Goal: Task Accomplishment & Management: Use online tool/utility

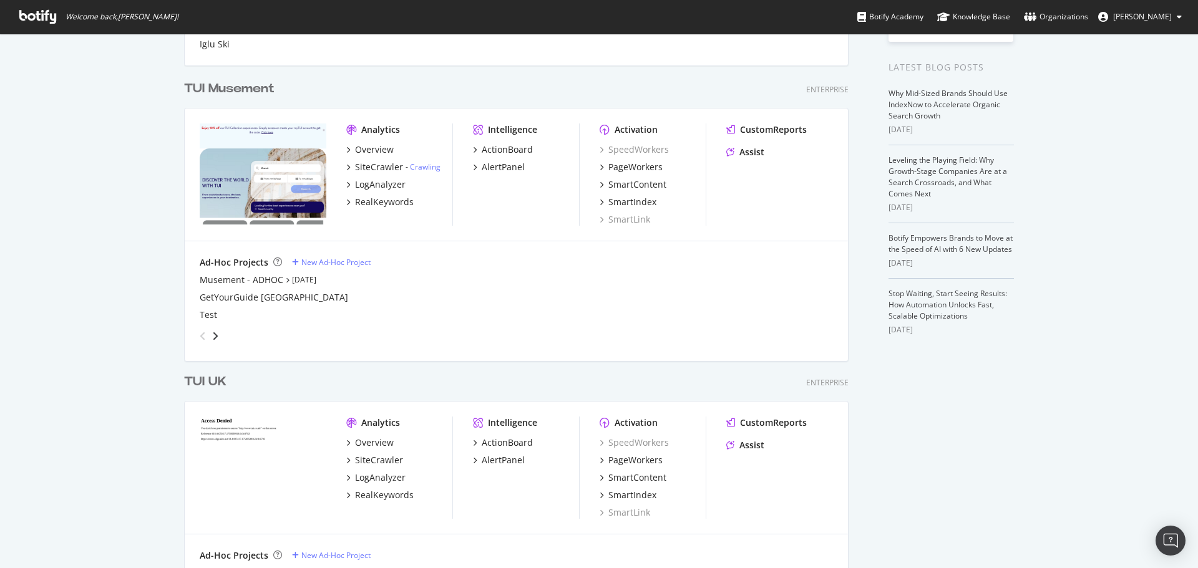
scroll to position [437, 0]
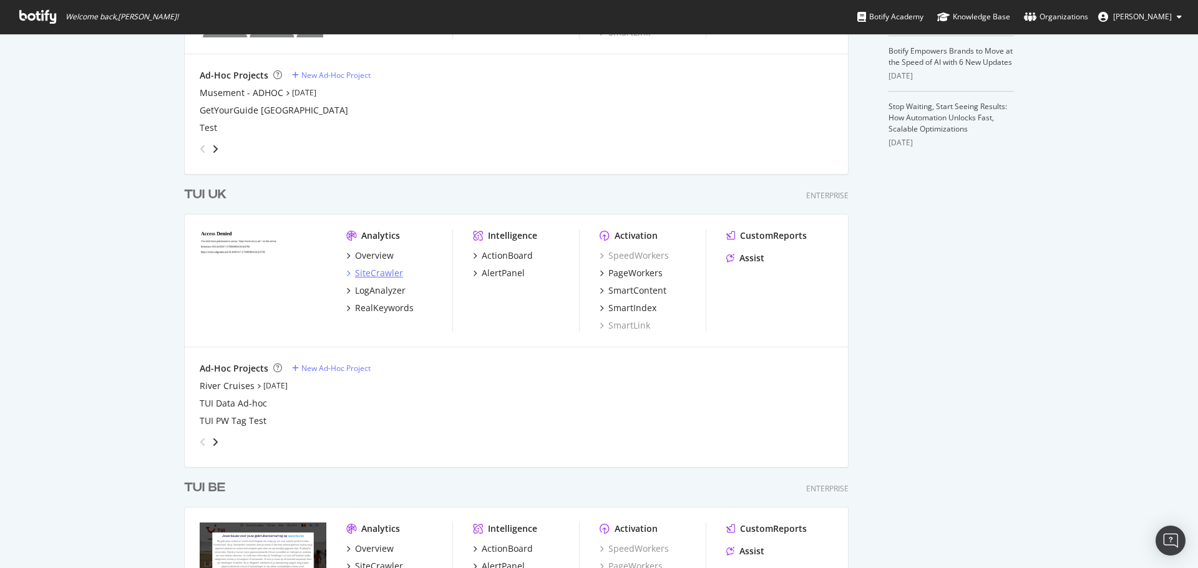
click at [381, 270] on div "SiteCrawler" at bounding box center [379, 273] width 48 height 12
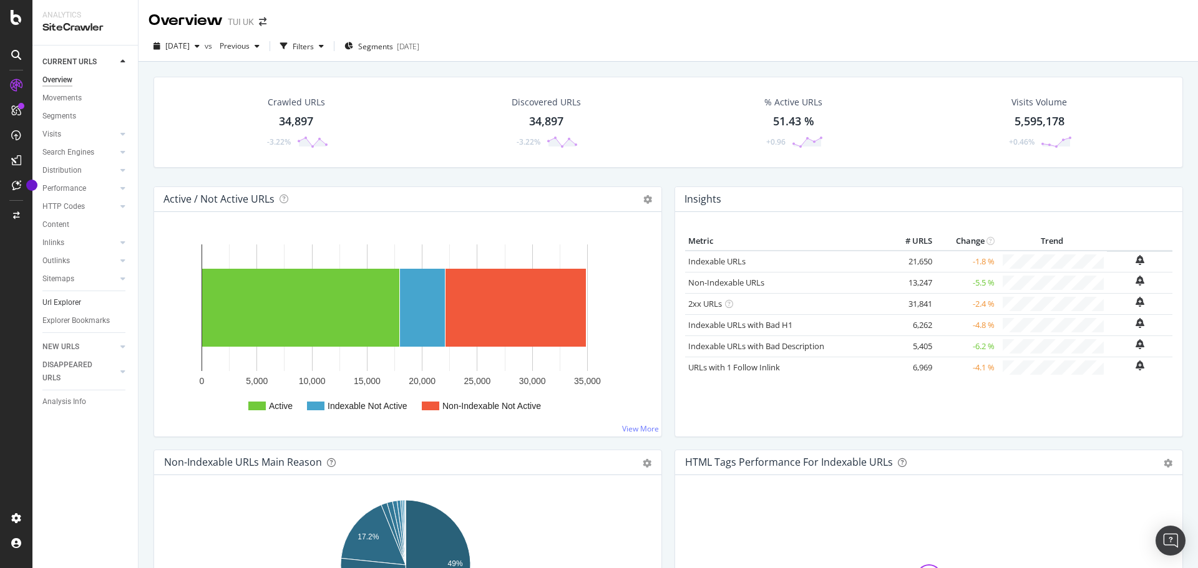
click at [82, 300] on link "Url Explorer" at bounding box center [85, 302] width 87 height 13
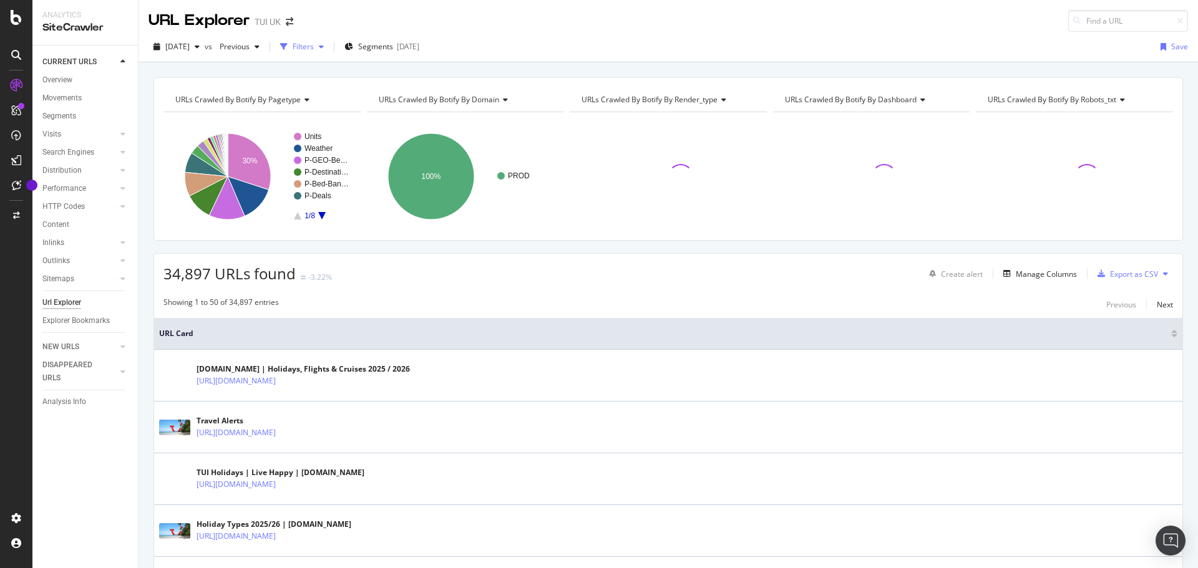
click at [314, 49] on div "Filters" at bounding box center [303, 46] width 21 height 11
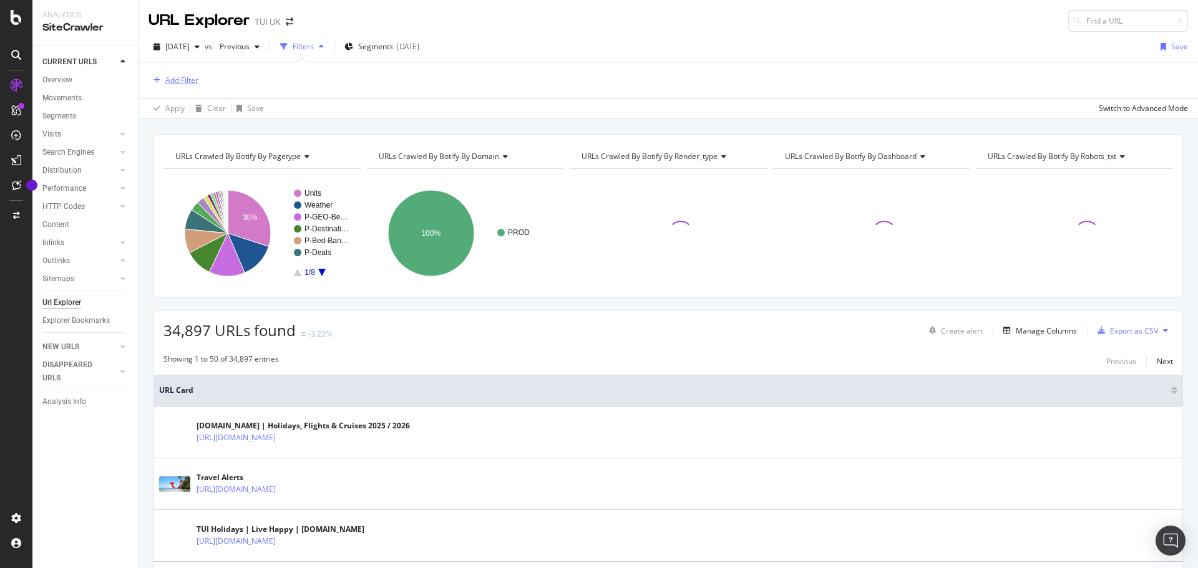
click at [189, 77] on div "Add Filter" at bounding box center [181, 80] width 33 height 11
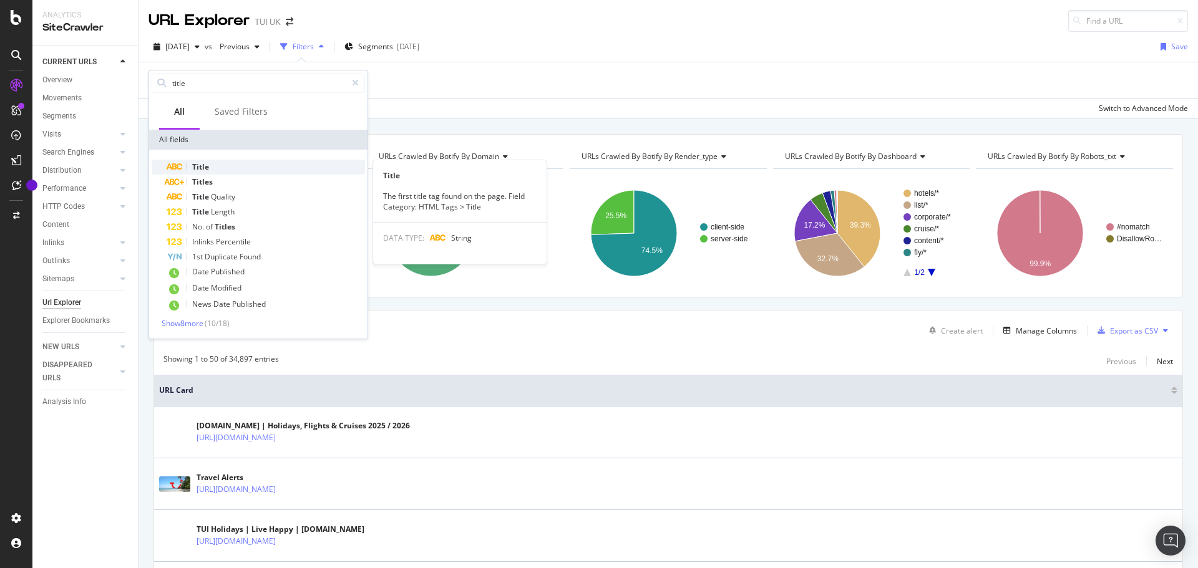
type input "title"
click at [206, 169] on span "Title" at bounding box center [200, 167] width 17 height 11
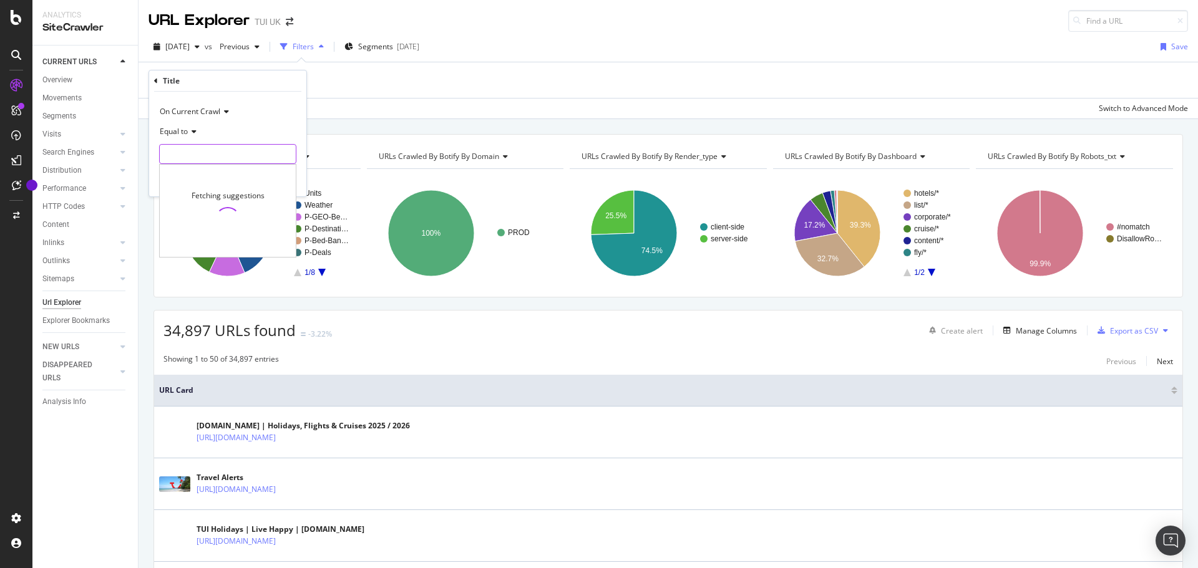
click at [225, 150] on input "text" at bounding box center [228, 154] width 136 height 20
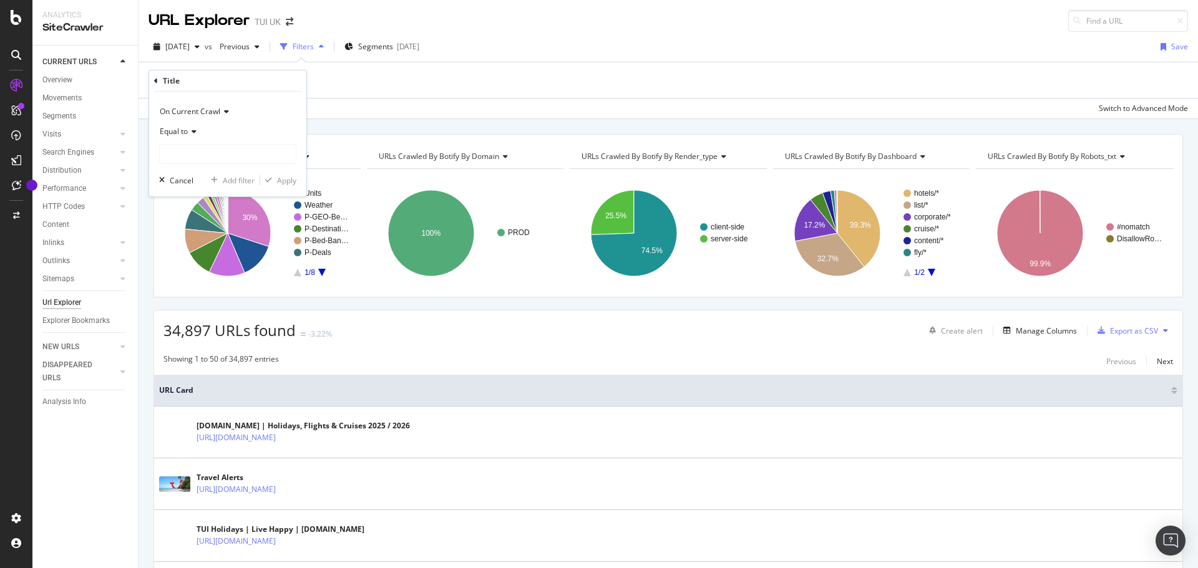
click at [200, 137] on div "Equal to" at bounding box center [227, 132] width 137 height 20
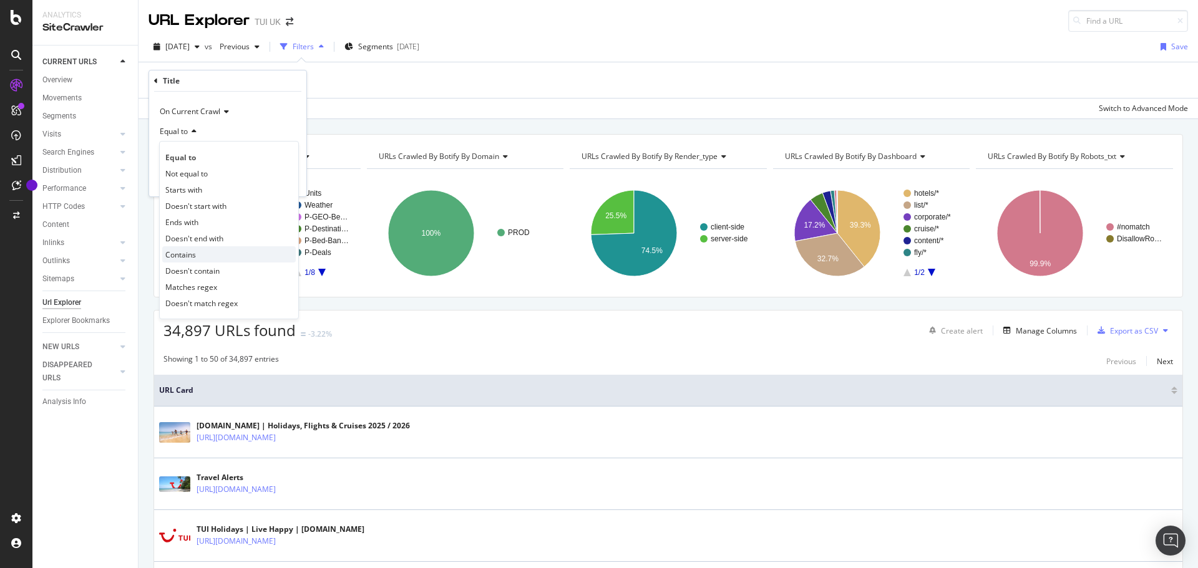
click at [198, 255] on div "Contains" at bounding box center [229, 254] width 134 height 16
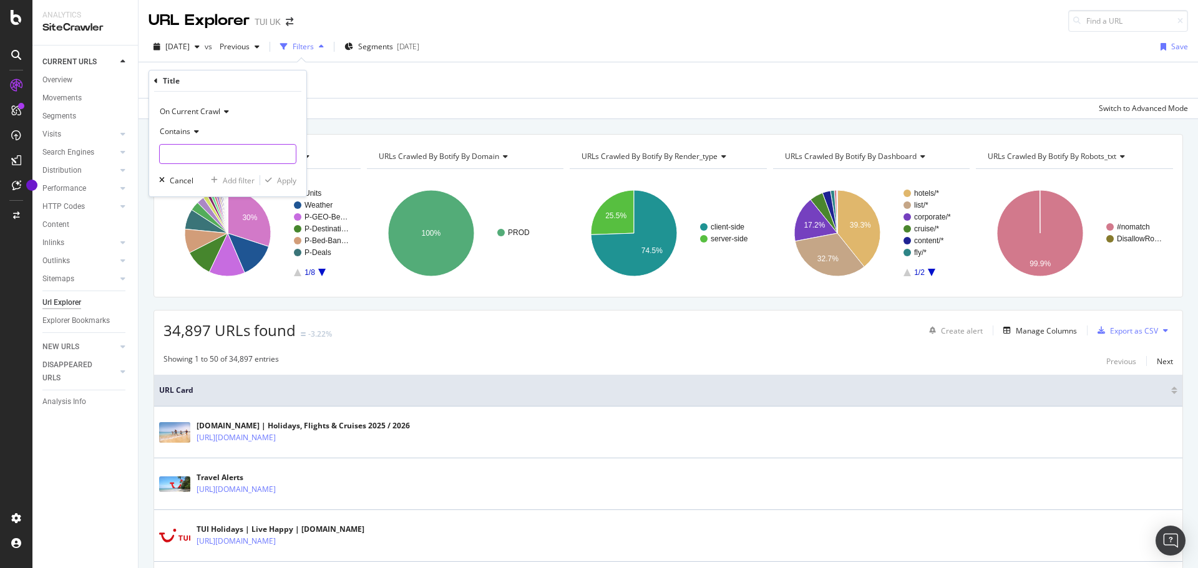
click at [222, 158] on input "text" at bounding box center [228, 154] width 136 height 20
type input "2024"
click at [278, 175] on div "Apply" at bounding box center [286, 180] width 19 height 11
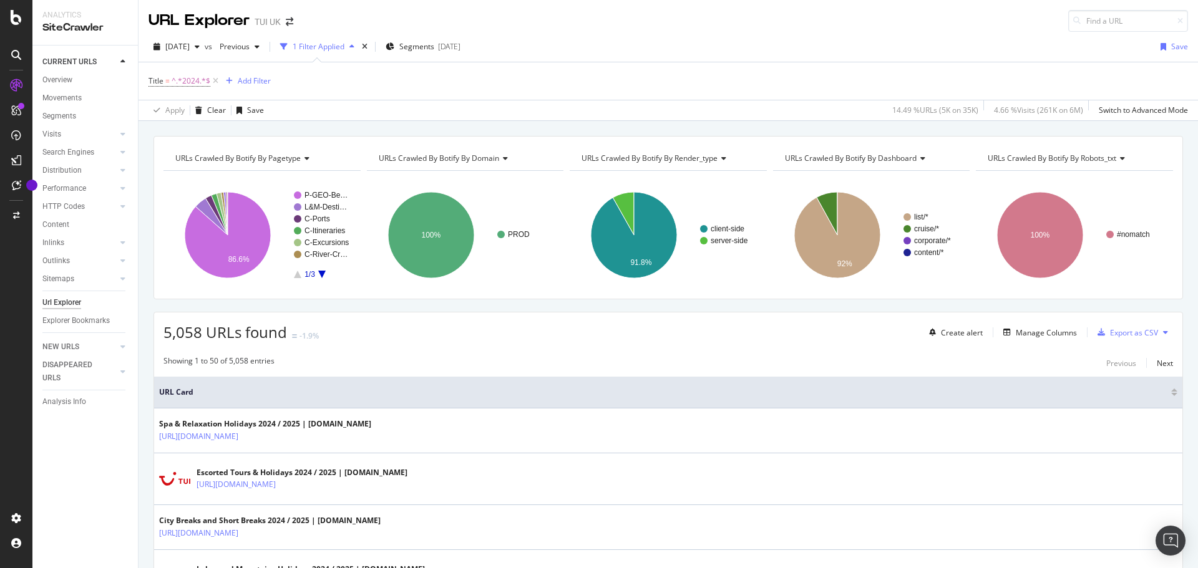
click at [526, 318] on div "5,058 URLs found -1.9% Create alert Manage Columns Export as CSV" at bounding box center [668, 328] width 1028 height 31
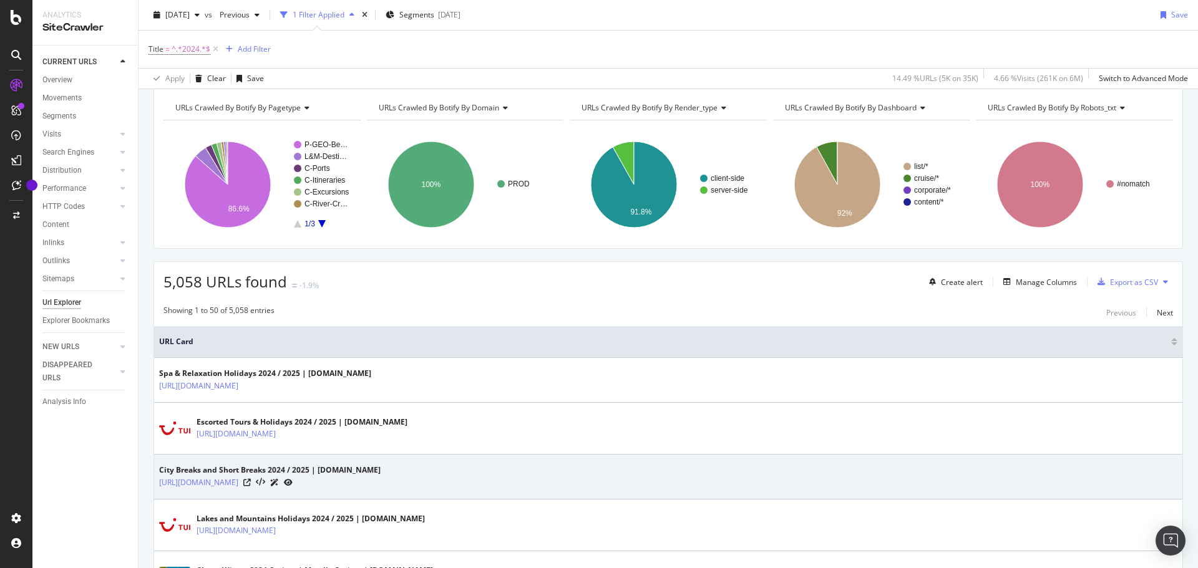
scroll to position [125, 0]
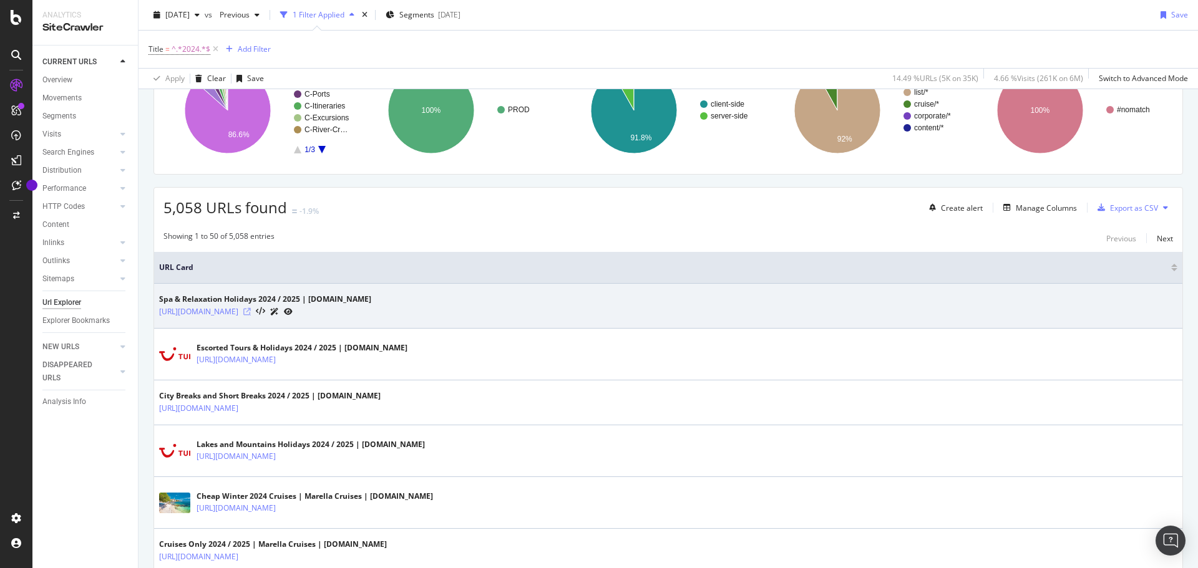
click at [251, 308] on icon at bounding box center [246, 311] width 7 height 7
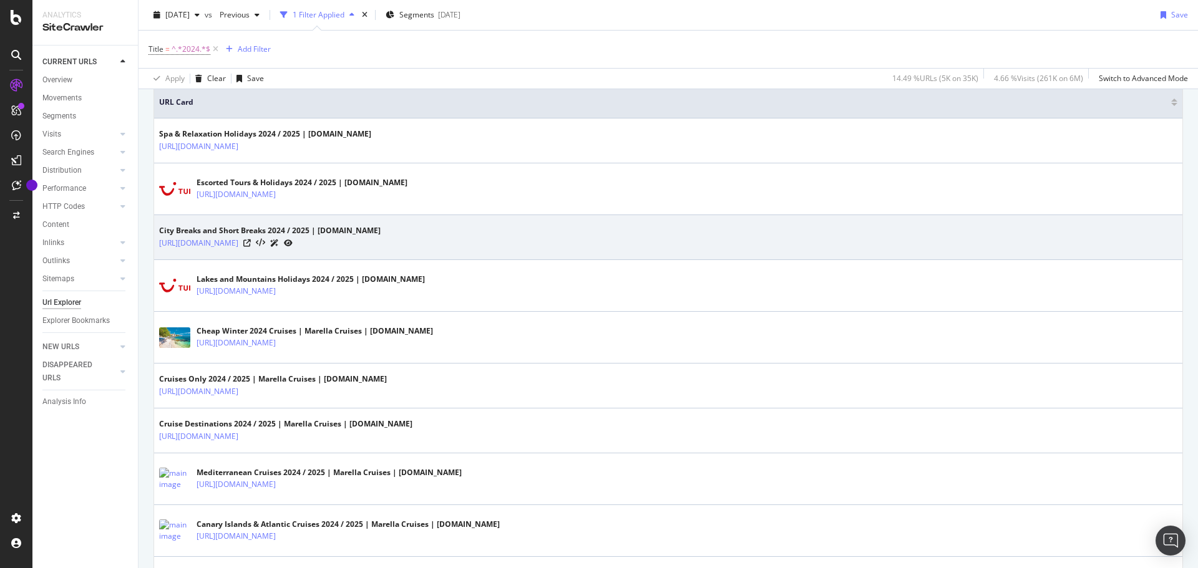
scroll to position [312, 0]
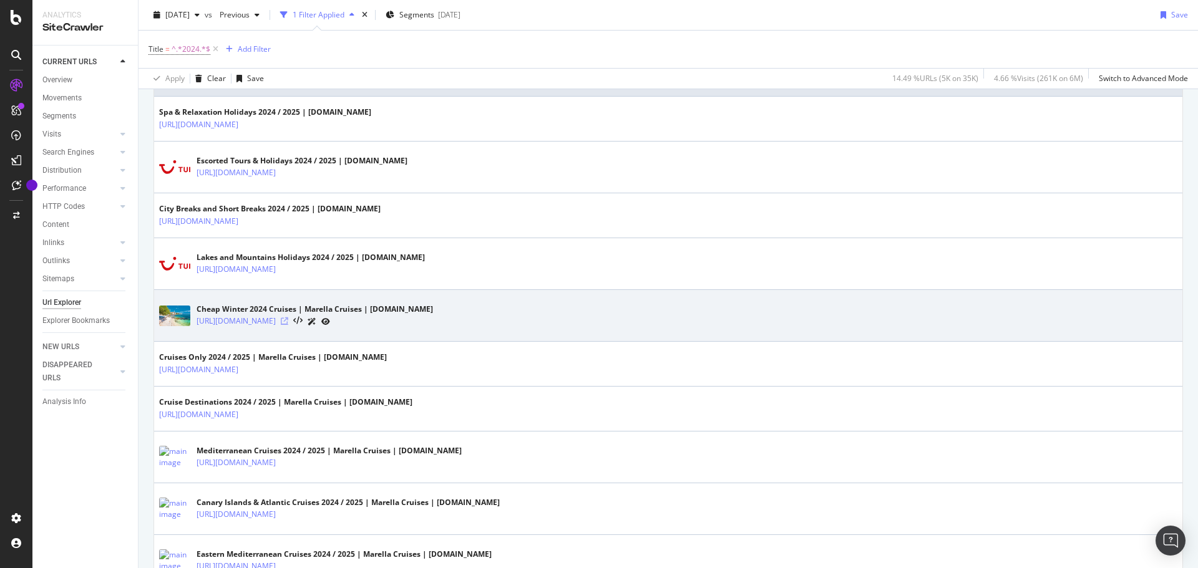
click at [288, 323] on icon at bounding box center [284, 321] width 7 height 7
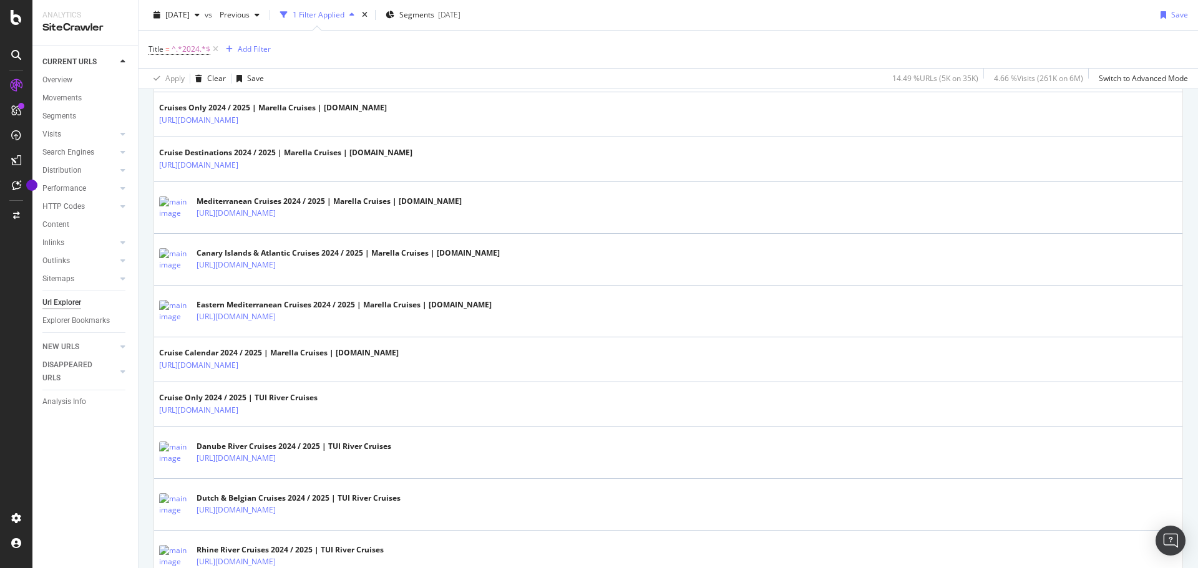
scroll to position [624, 0]
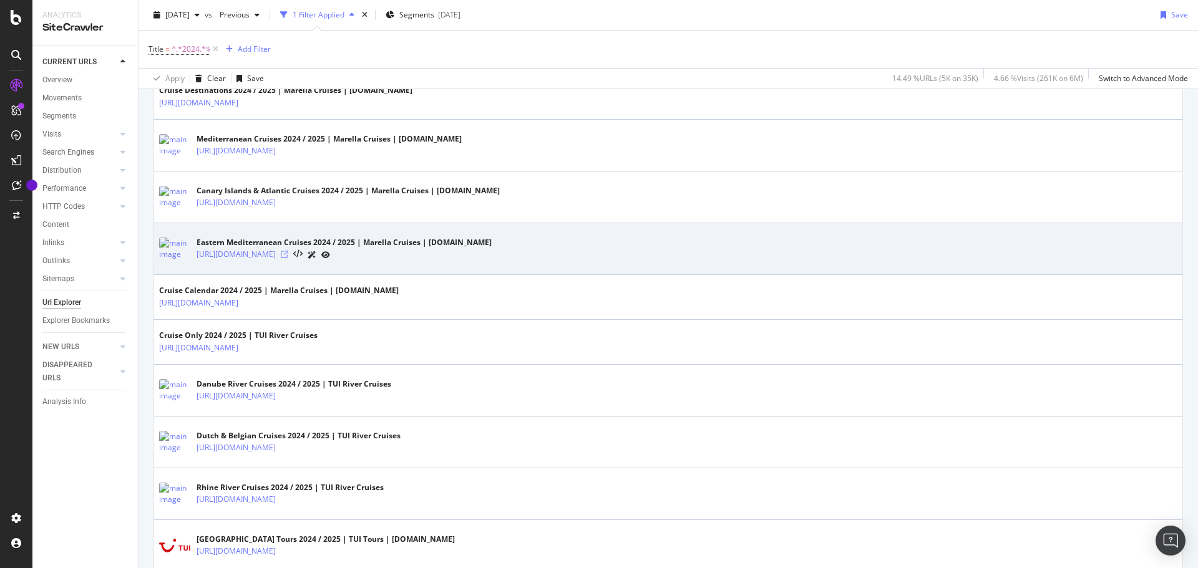
click at [288, 255] on icon at bounding box center [284, 254] width 7 height 7
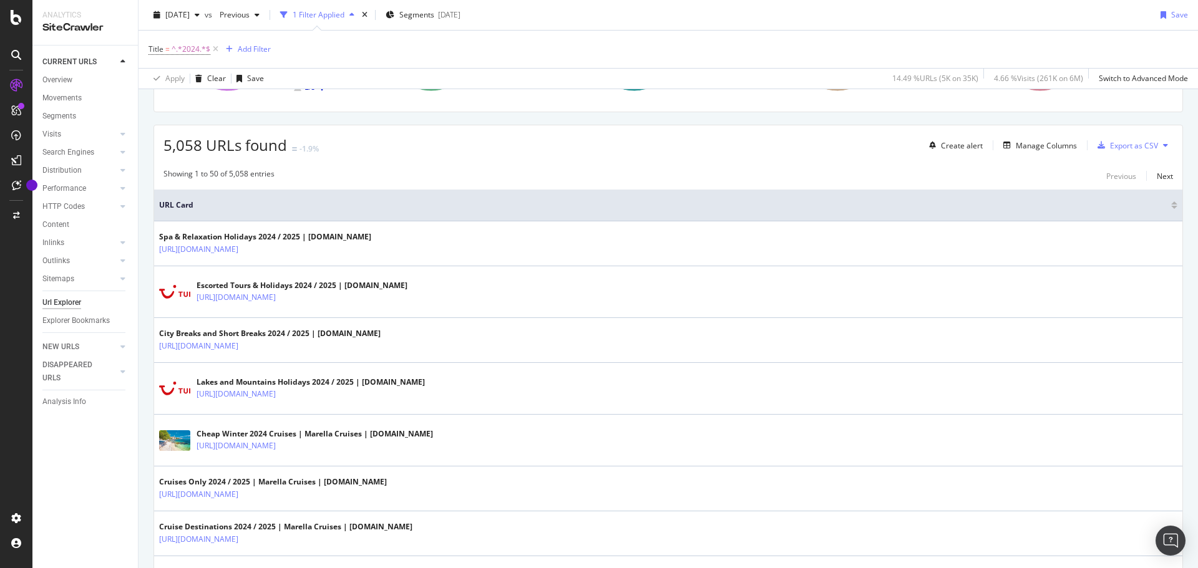
scroll to position [0, 0]
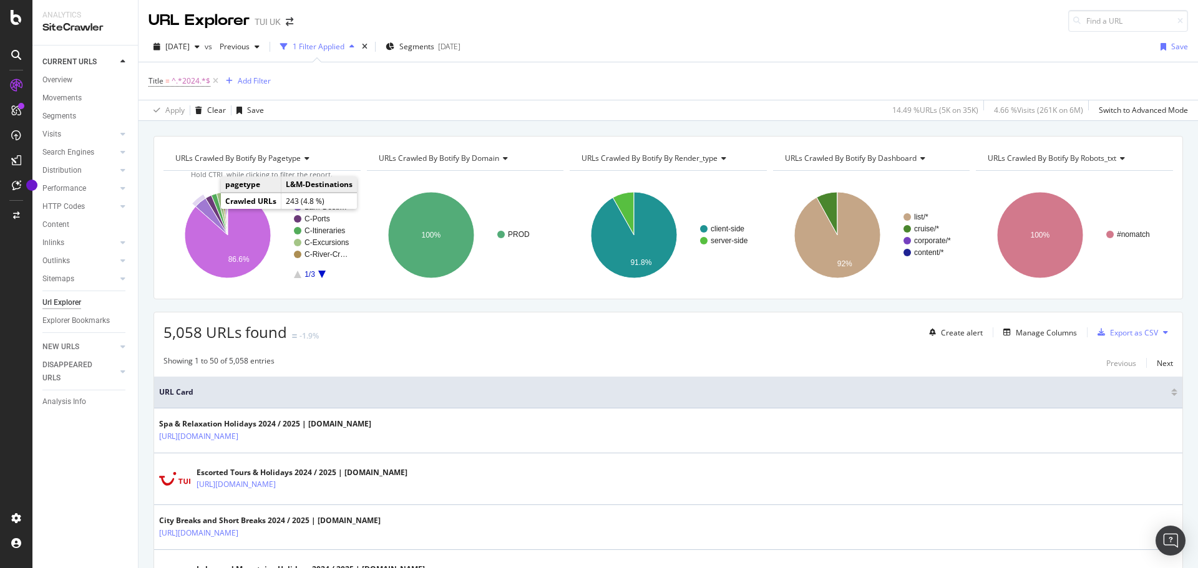
click at [208, 209] on icon "A chart." at bounding box center [211, 216] width 32 height 37
click at [321, 276] on rect "A chart." at bounding box center [322, 235] width 56 height 87
click at [321, 272] on icon "A chart." at bounding box center [321, 274] width 7 height 7
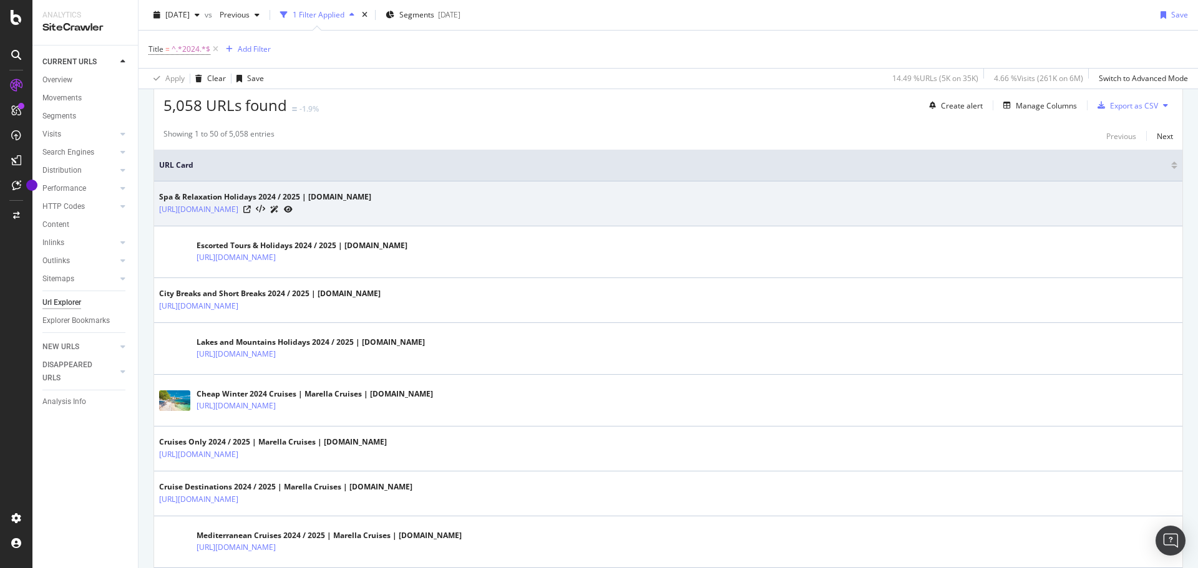
scroll to position [250, 0]
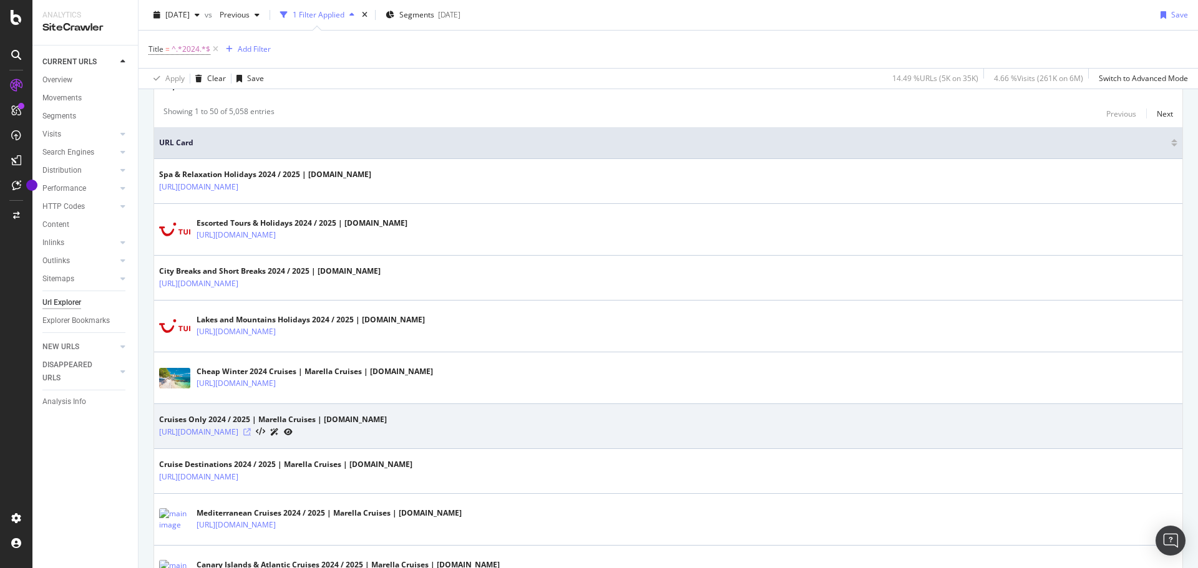
click at [251, 434] on icon at bounding box center [246, 432] width 7 height 7
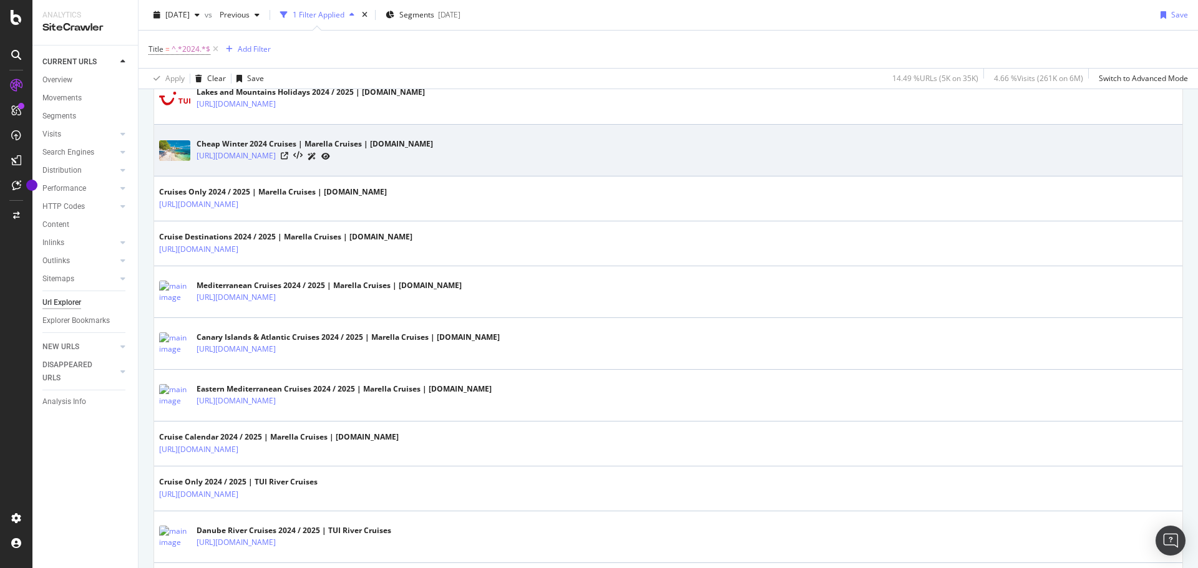
scroll to position [499, 0]
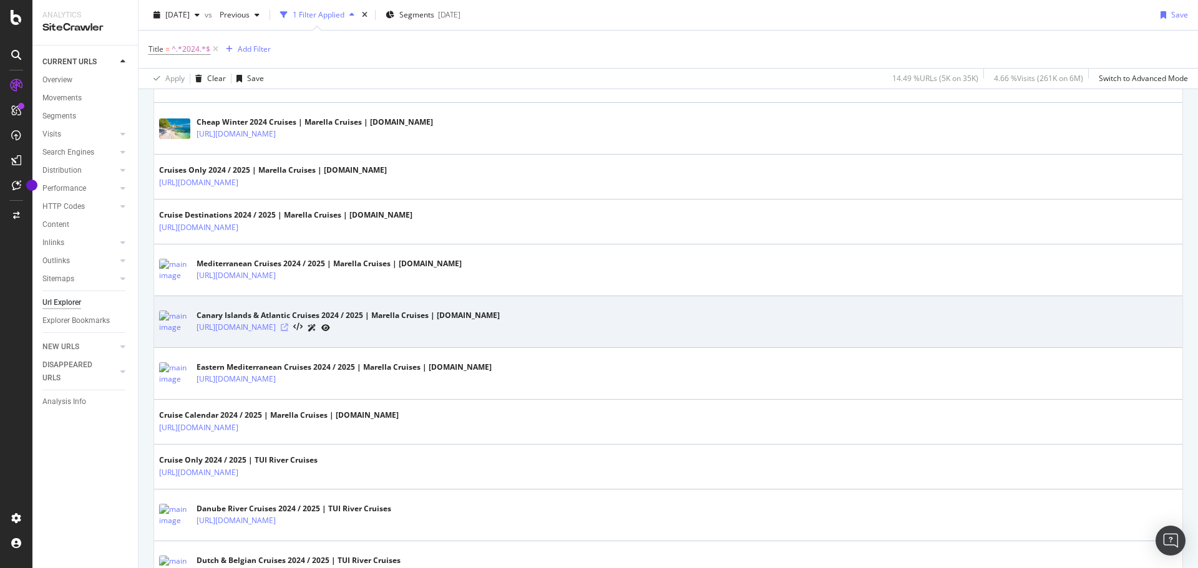
click at [288, 329] on icon at bounding box center [284, 327] width 7 height 7
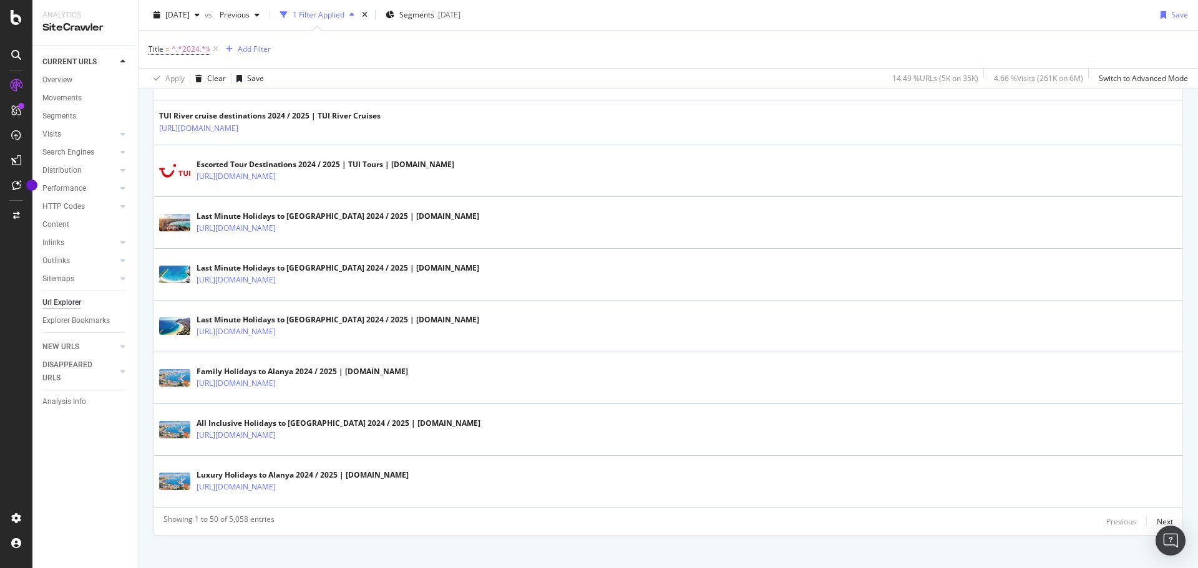
scroll to position [2406, 0]
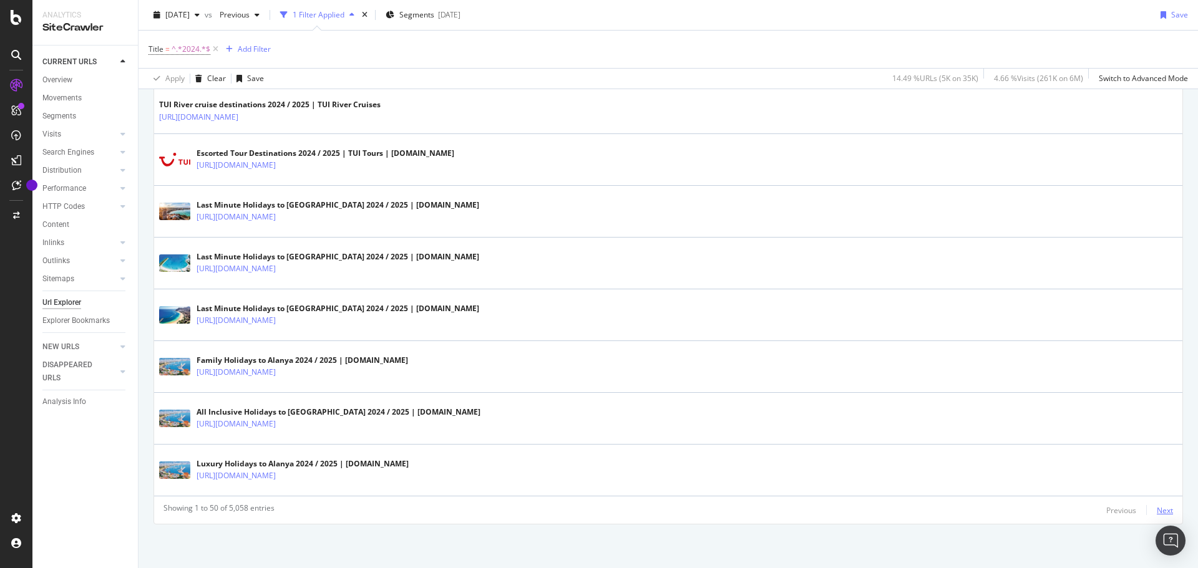
click at [1157, 509] on div "Next" at bounding box center [1165, 510] width 16 height 11
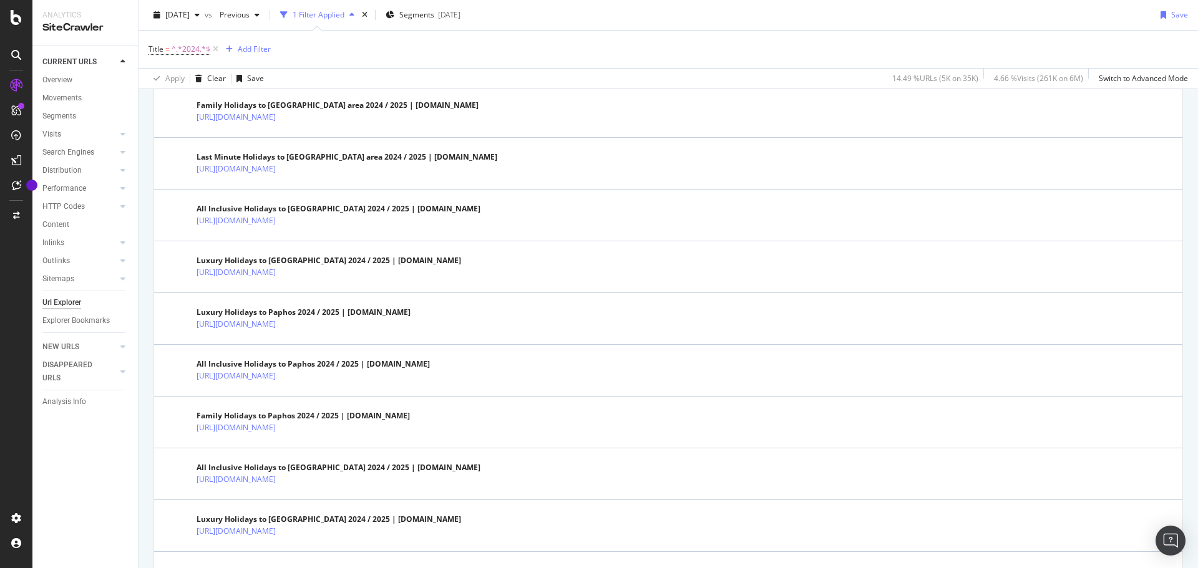
scroll to position [0, 0]
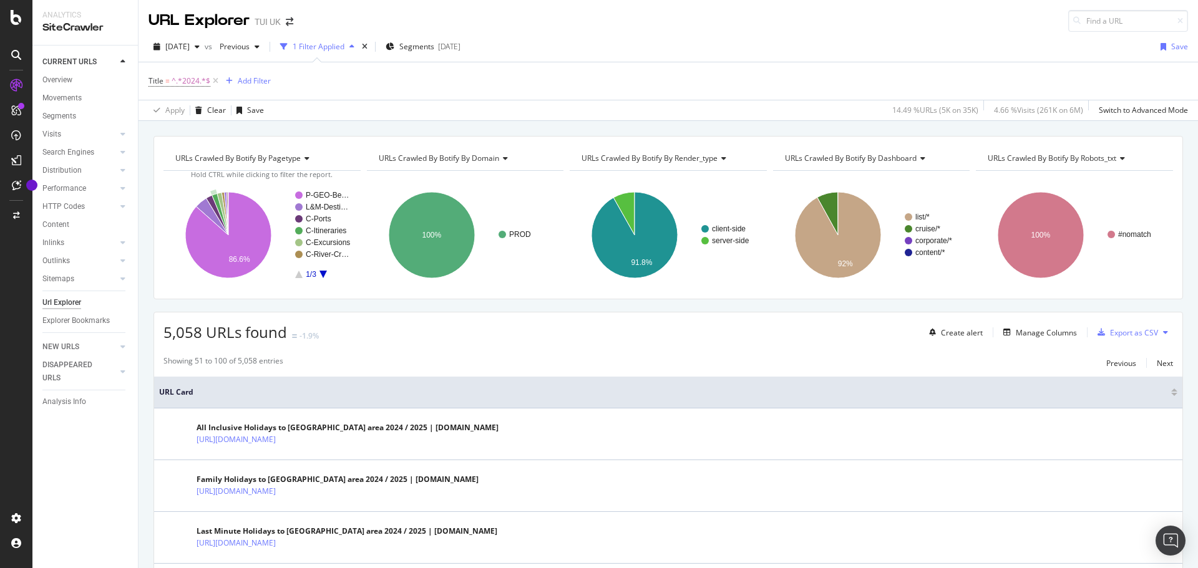
click at [319, 235] on text "C-Itineraries" at bounding box center [326, 231] width 41 height 9
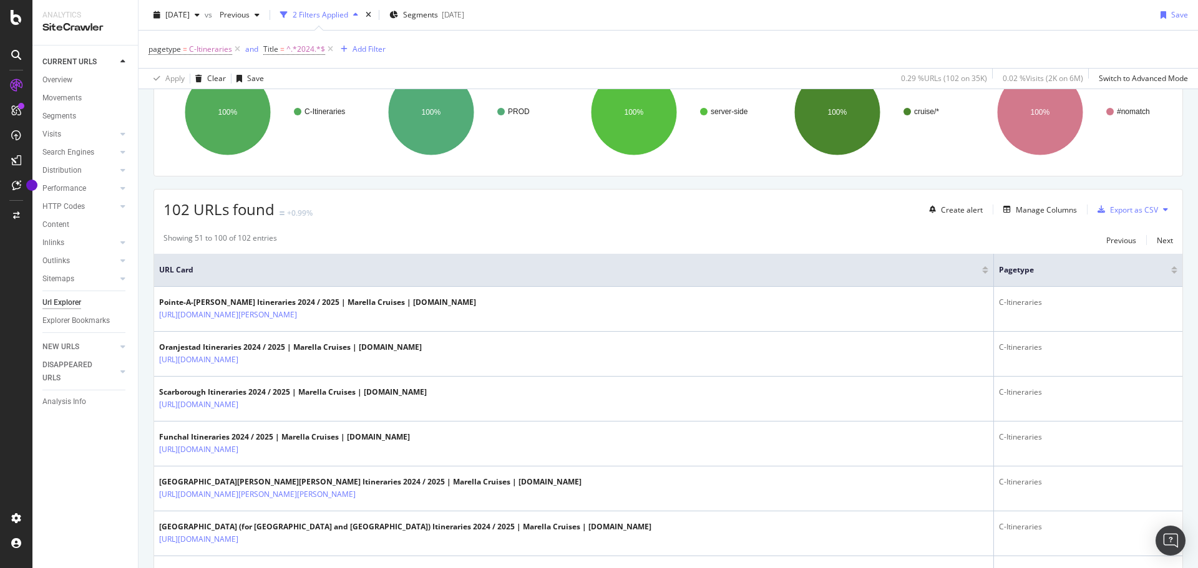
scroll to position [125, 0]
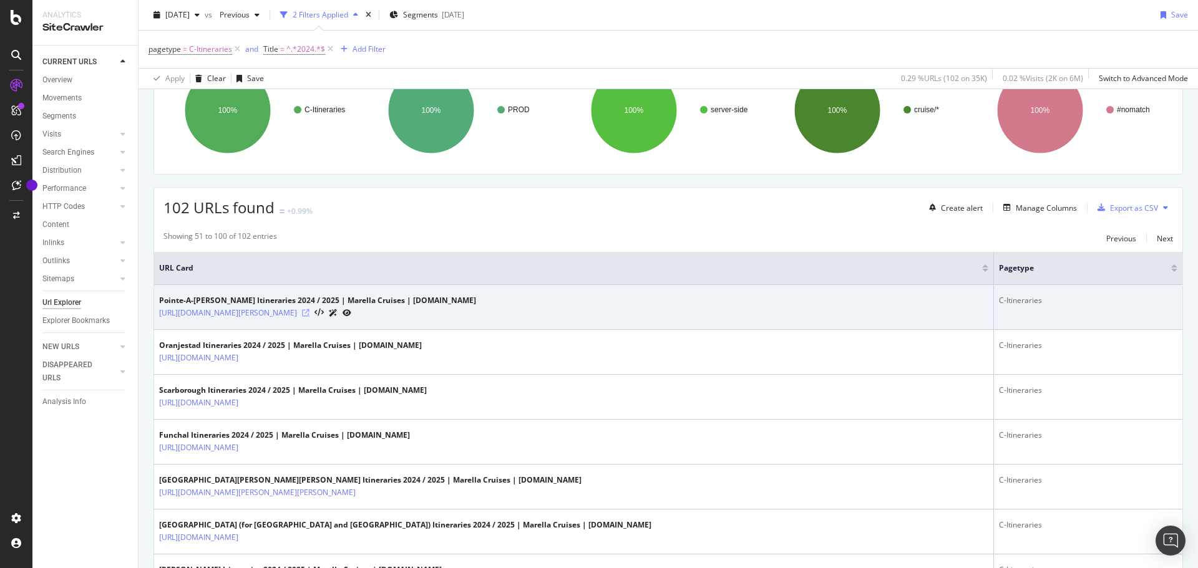
click at [310, 314] on icon at bounding box center [305, 313] width 7 height 7
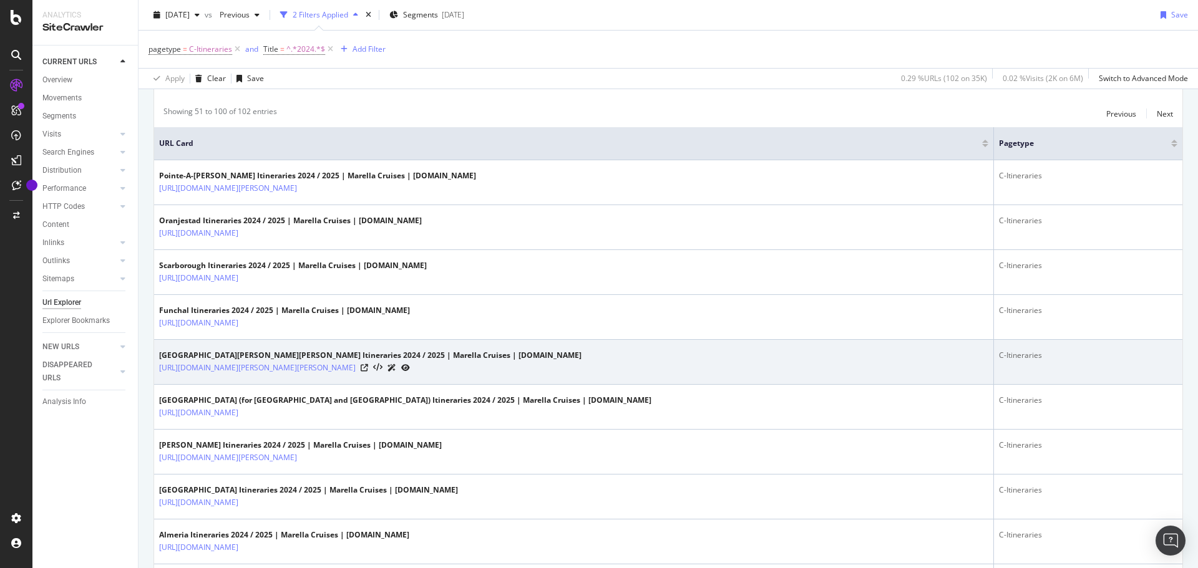
scroll to position [0, 0]
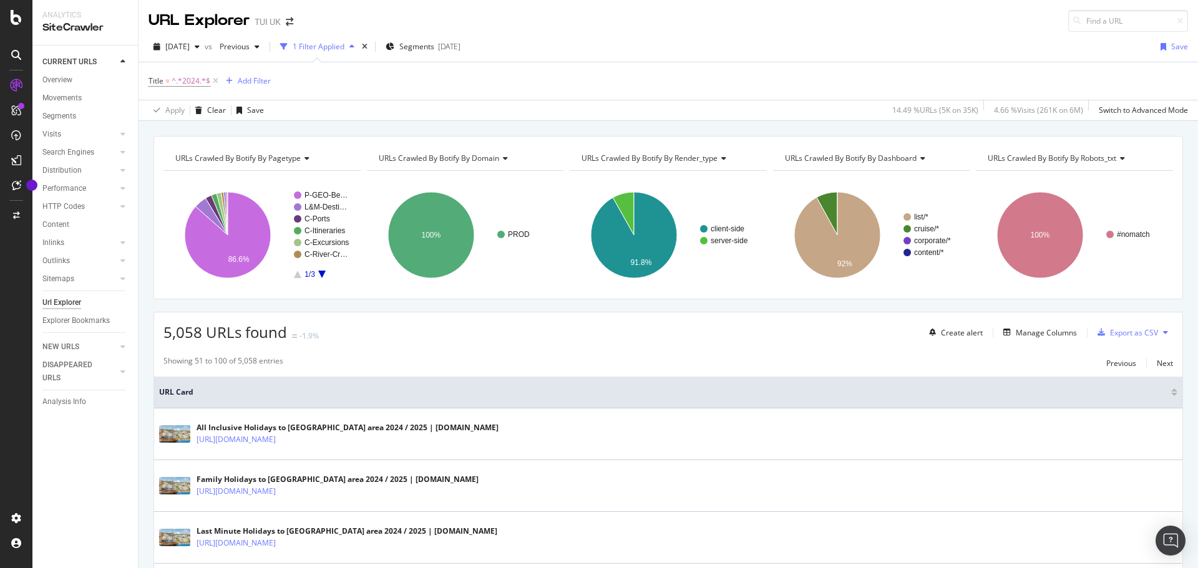
click at [321, 273] on icon "A chart." at bounding box center [321, 274] width 7 height 7
click at [325, 271] on icon "A chart." at bounding box center [321, 274] width 7 height 7
click at [316, 203] on text "Blog" at bounding box center [312, 205] width 15 height 9
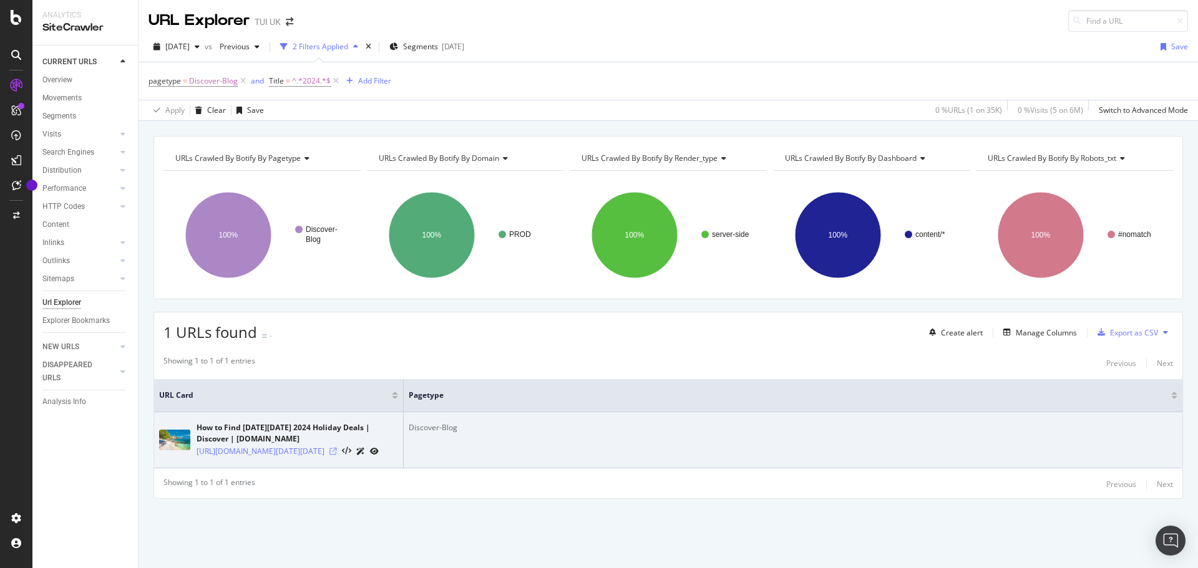
click at [337, 455] on icon at bounding box center [332, 451] width 7 height 7
